Goal: Transaction & Acquisition: Purchase product/service

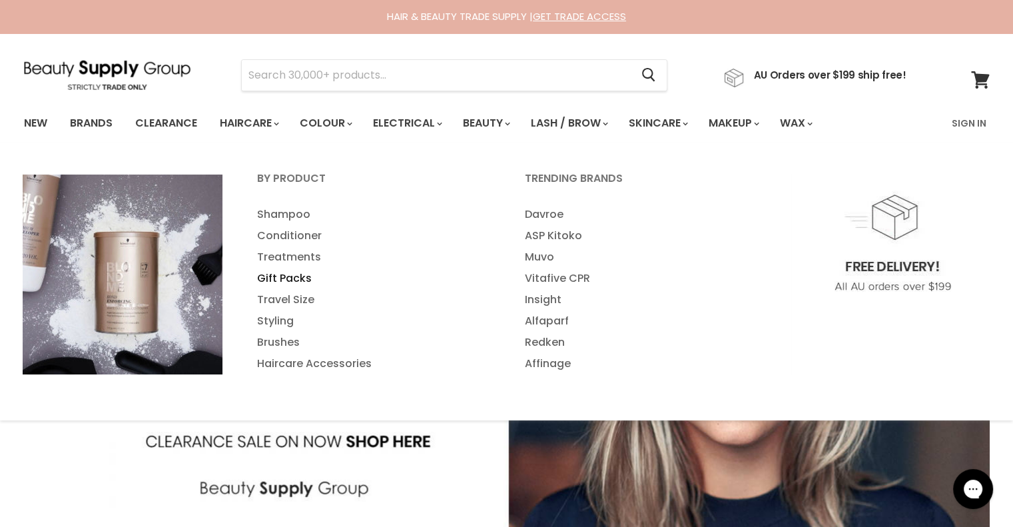
click at [300, 276] on link "Gift Packs" at bounding box center [372, 278] width 265 height 21
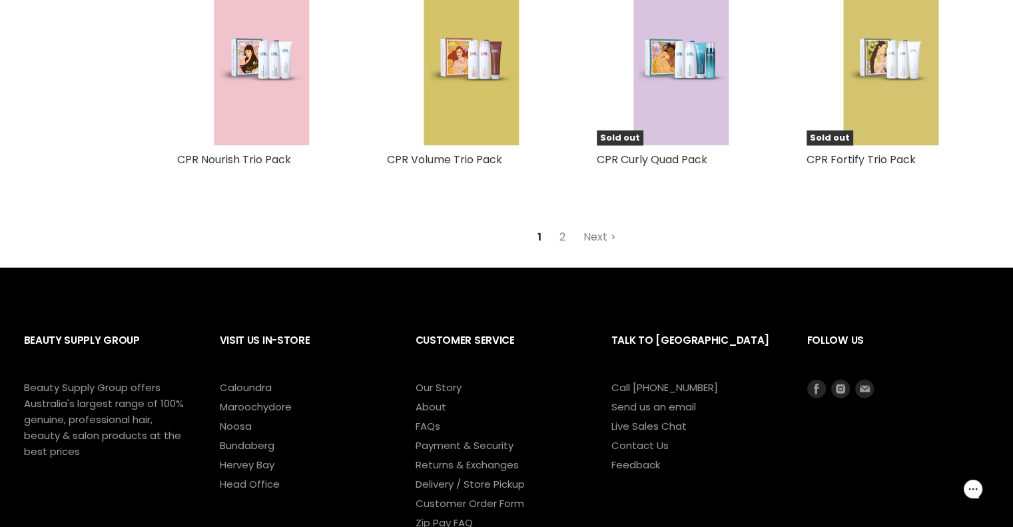
scroll to position [3263, 0]
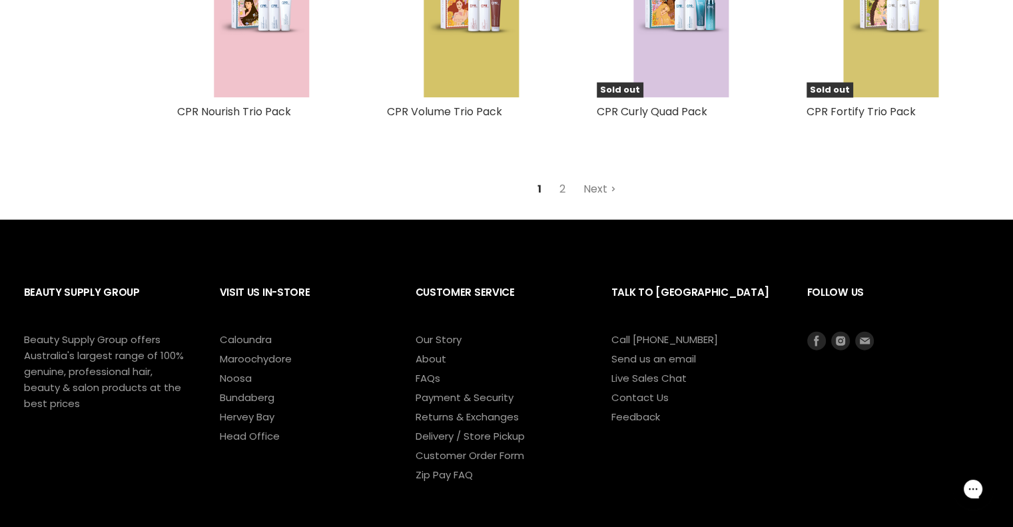
click at [591, 188] on link "Next" at bounding box center [599, 189] width 47 height 24
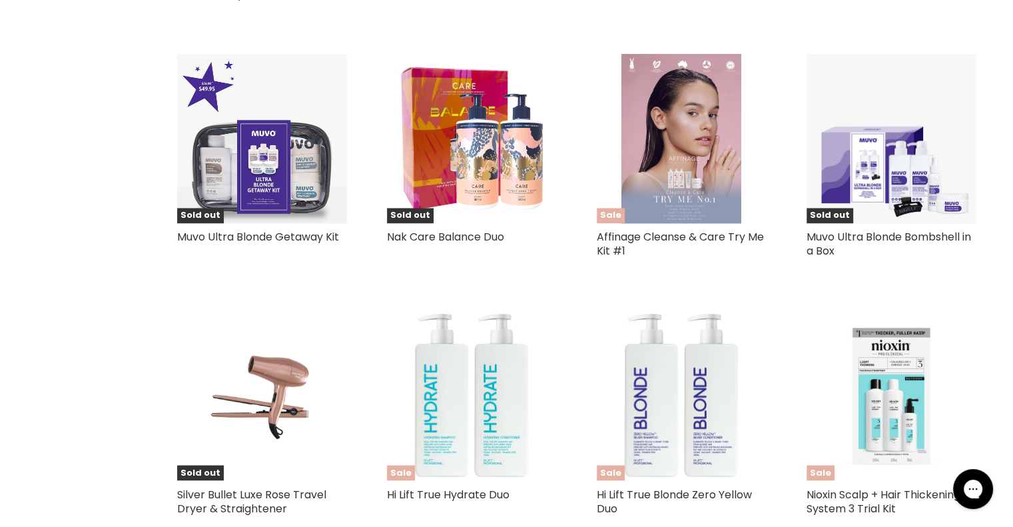
scroll to position [2119, 0]
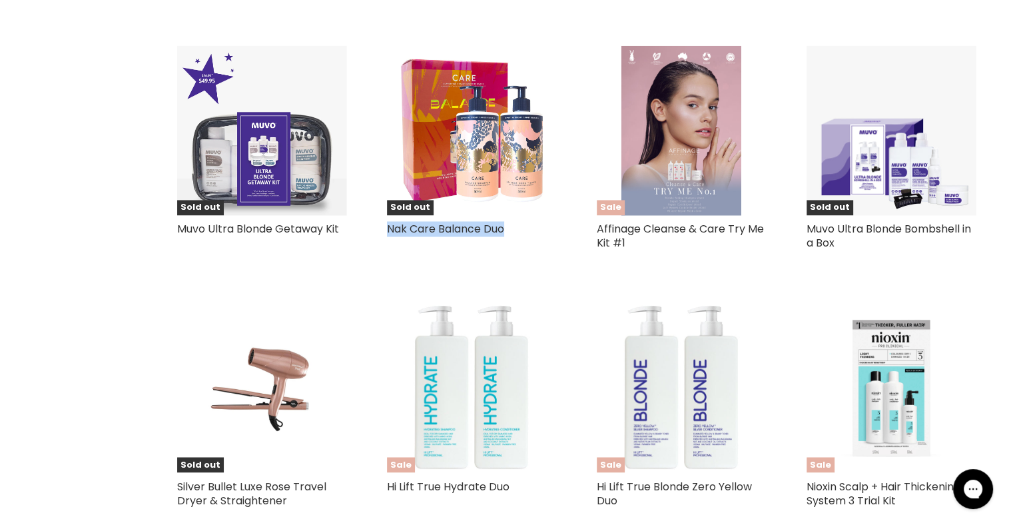
drag, startPoint x: 506, startPoint y: 230, endPoint x: 380, endPoint y: 234, distance: 125.9
click at [378, 234] on div "Sold out Nak Care Balance Duo Nak" at bounding box center [472, 153] width 196 height 243
copy link "Nak Care Balance Duo"
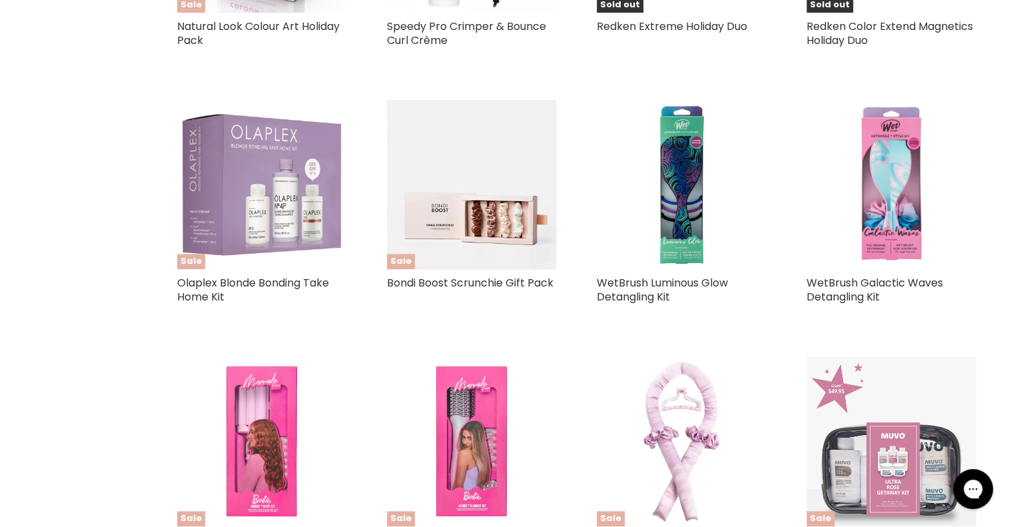
scroll to position [1453, 0]
